Goal: Task Accomplishment & Management: Manage account settings

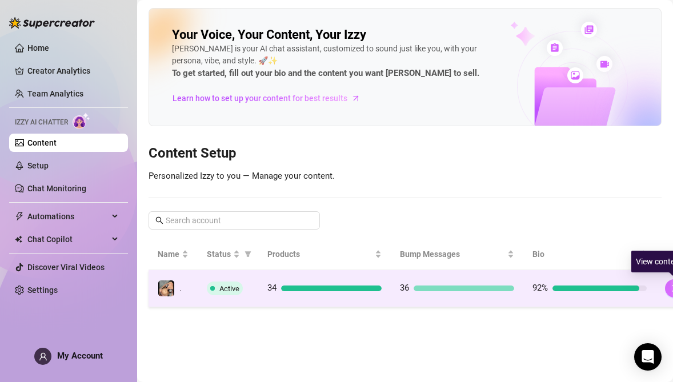
click at [667, 293] on button "button" at bounding box center [674, 288] width 18 height 18
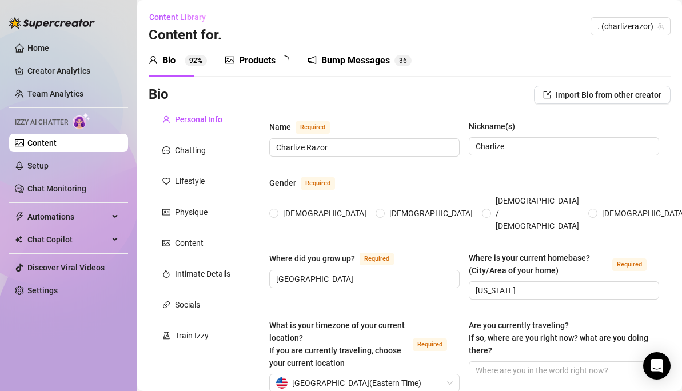
radio input "true"
type input "October 12th, 1980"
click at [50, 184] on link "Chat Monitoring" at bounding box center [56, 188] width 59 height 9
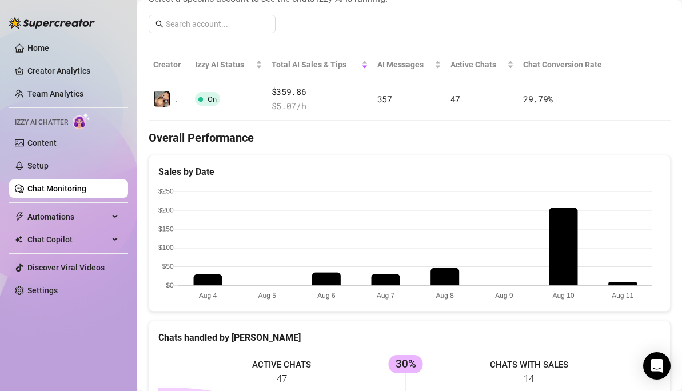
scroll to position [98, 0]
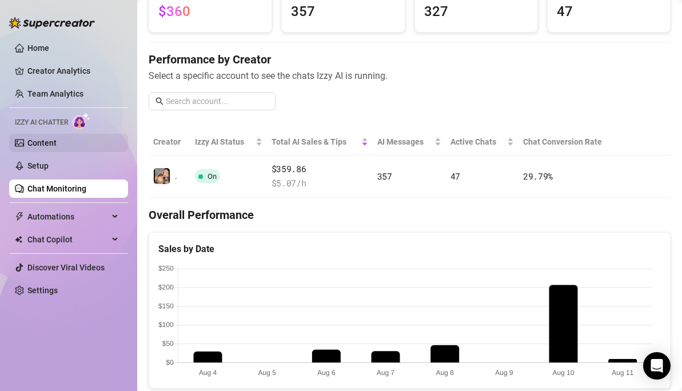
click at [42, 141] on link "Content" at bounding box center [41, 142] width 29 height 9
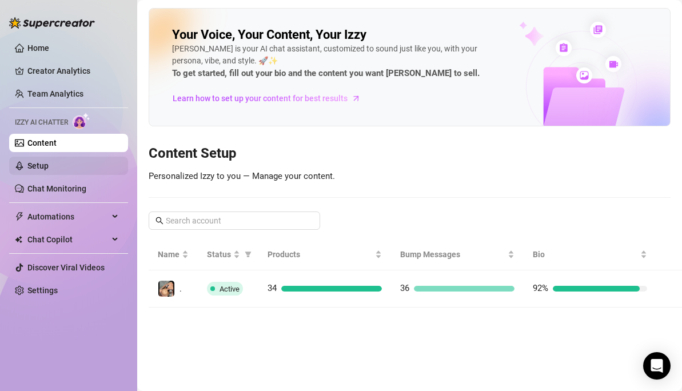
click at [40, 169] on link "Setup" at bounding box center [37, 165] width 21 height 9
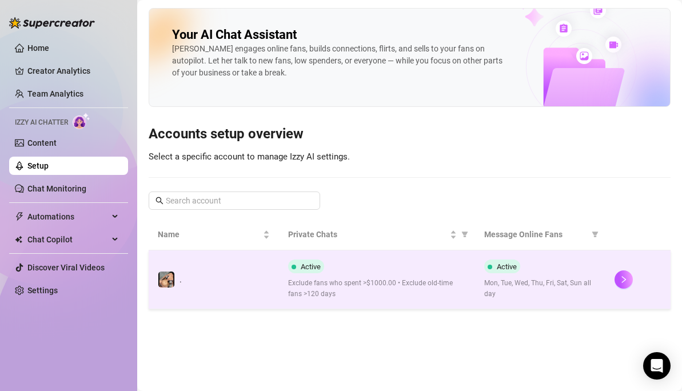
click at [421, 289] on span "Exclude fans who spent >$1000.00 • Exclude old-time fans >120 days" at bounding box center [376, 289] width 177 height 22
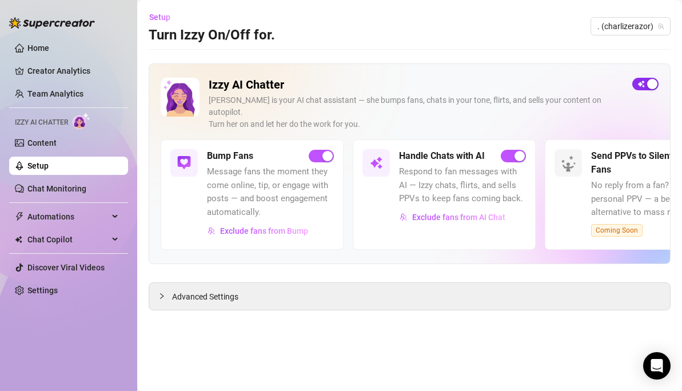
click at [643, 84] on span "button" at bounding box center [645, 84] width 26 height 13
